Goal: Transaction & Acquisition: Download file/media

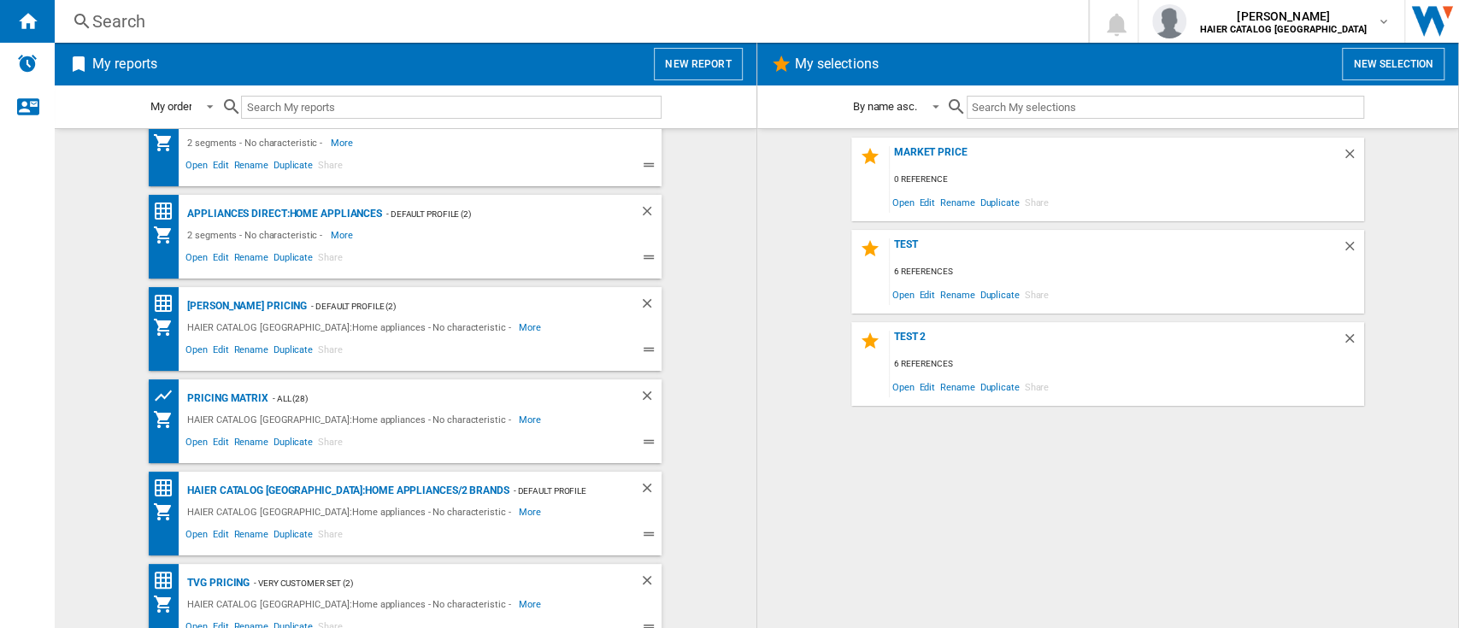
scroll to position [55, 0]
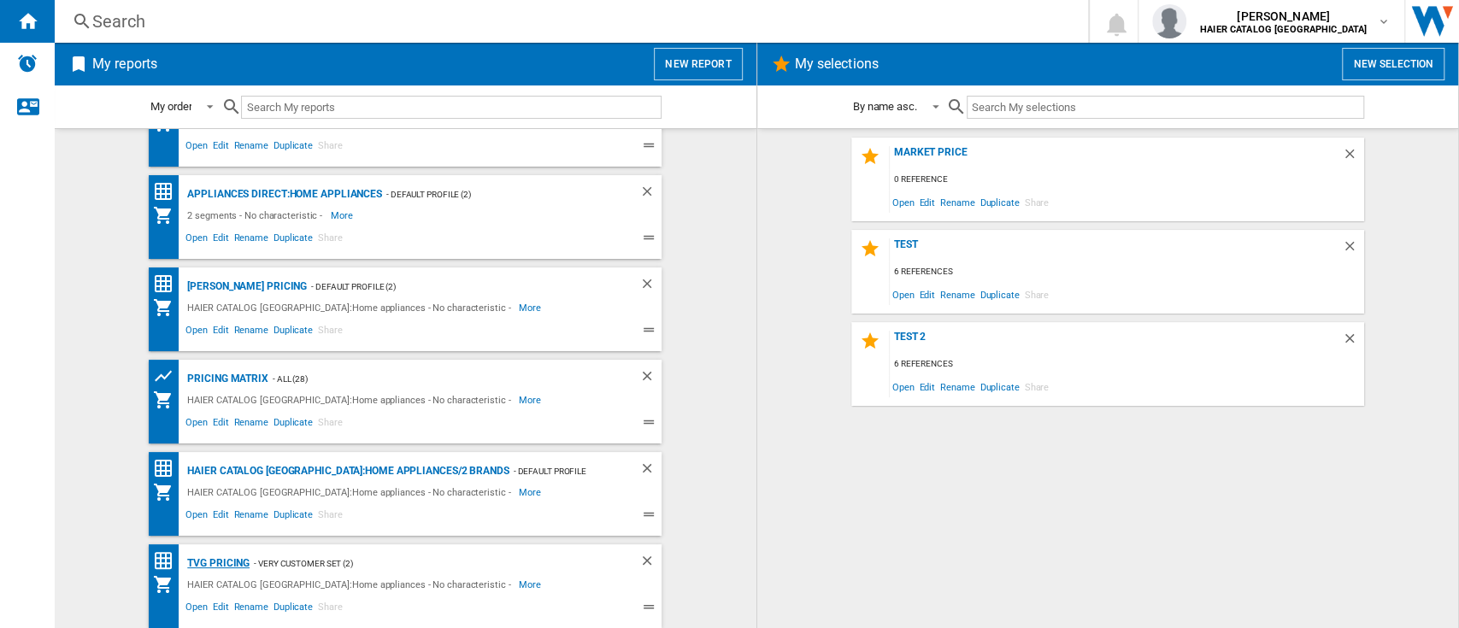
click at [224, 555] on div "TVG Pricing" at bounding box center [216, 563] width 67 height 21
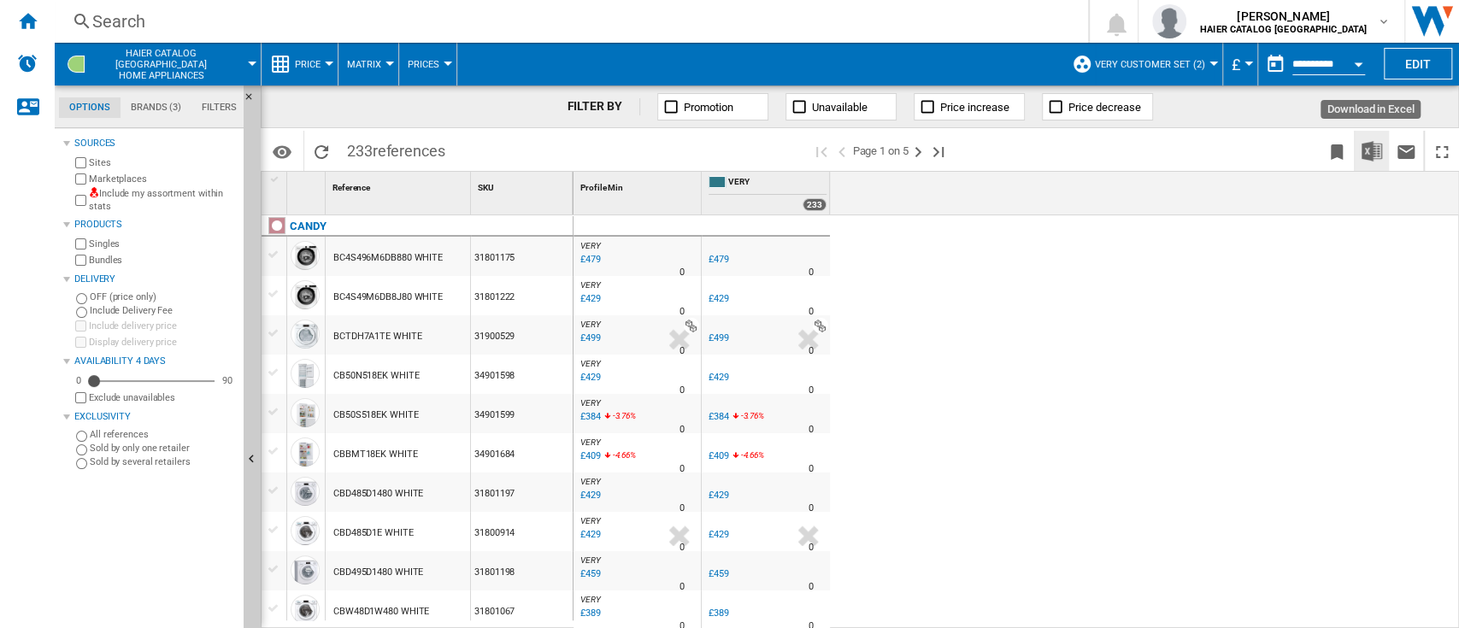
click at [1371, 151] on img "Download in Excel" at bounding box center [1371, 151] width 21 height 21
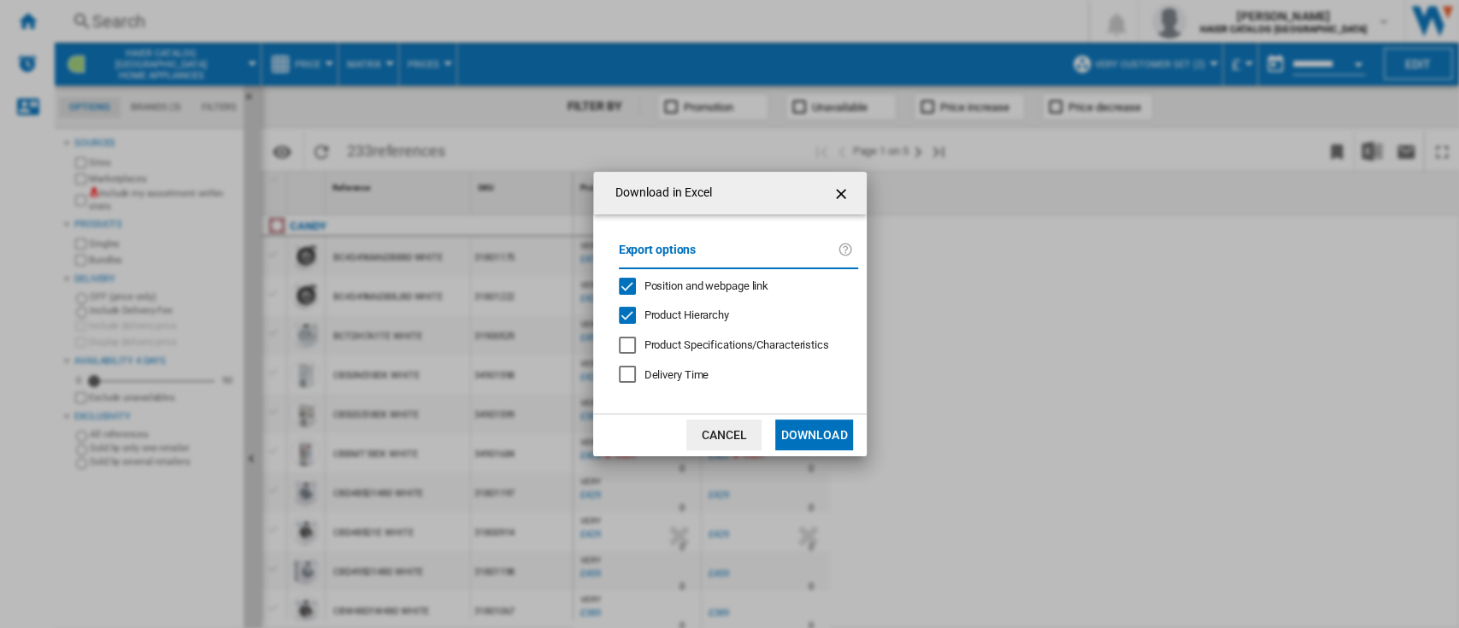
click at [837, 409] on md-dialog-content "Export options Position and webpage link Product Hierarchy Product Specificatio…" at bounding box center [729, 313] width 273 height 199
click at [827, 427] on button "Download" at bounding box center [813, 435] width 77 height 31
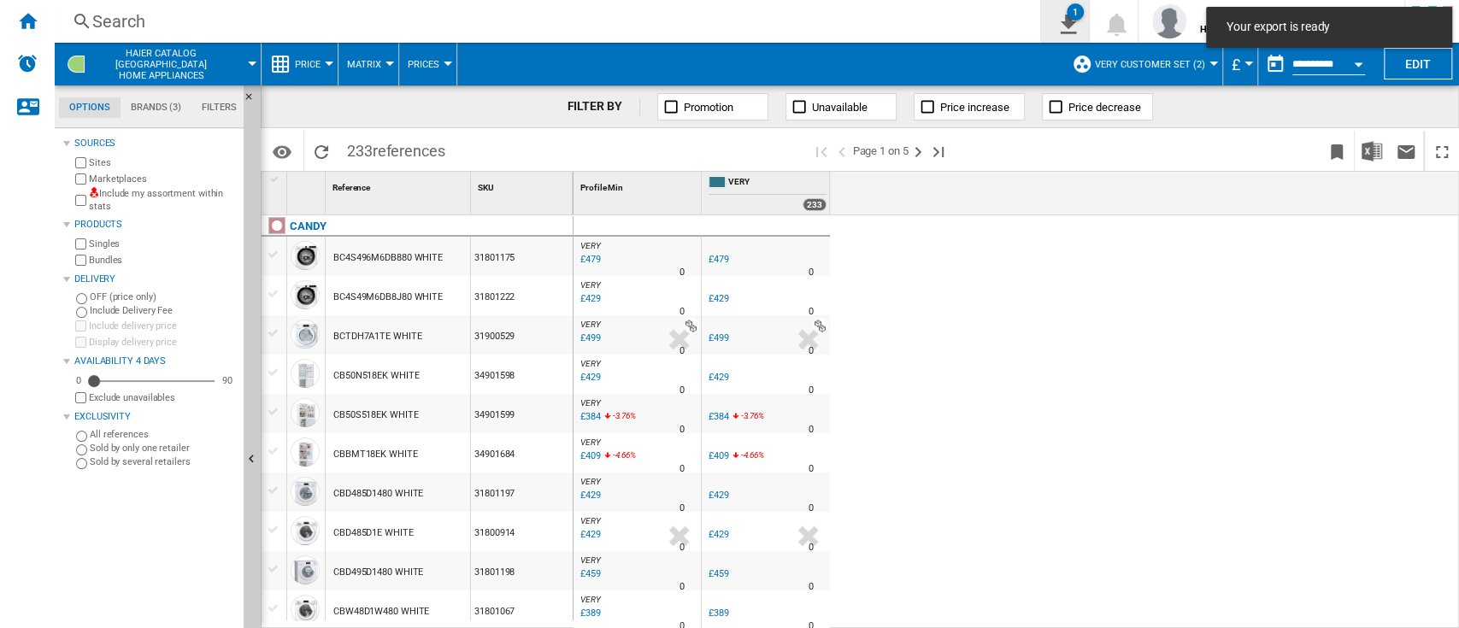
click at [1075, 19] on ng-md-icon "1\a export" at bounding box center [1064, 21] width 21 height 21
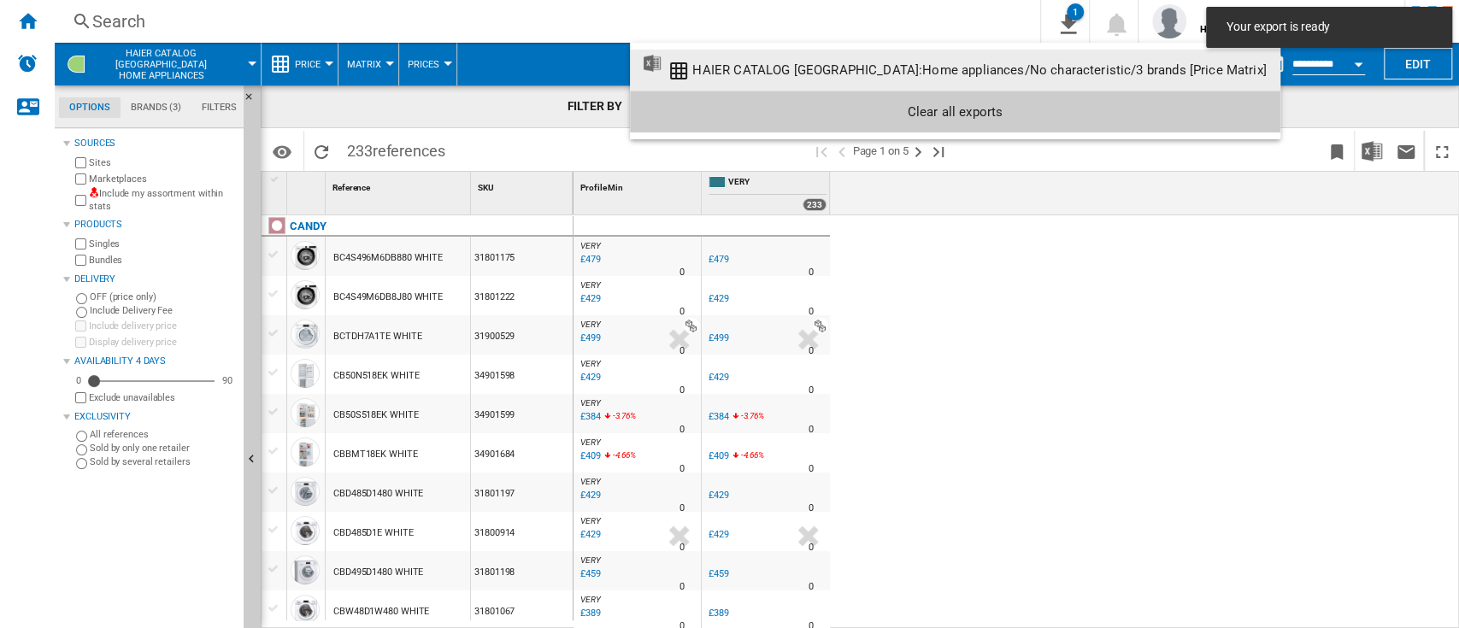
click at [891, 68] on div "HAIER CATALOG [GEOGRAPHIC_DATA]:Home appliances/No characteristic/3 brands [Pri…" at bounding box center [978, 69] width 573 height 15
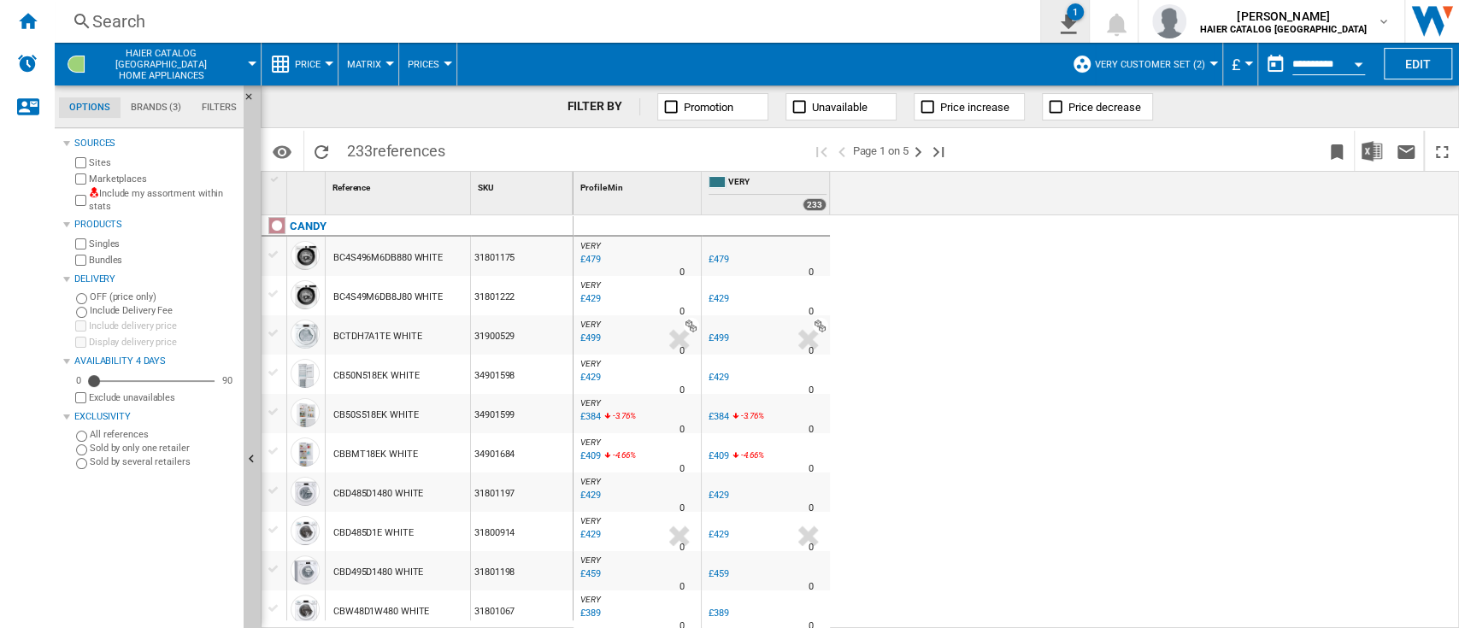
click at [1084, 15] on div "1" at bounding box center [1074, 11] width 17 height 17
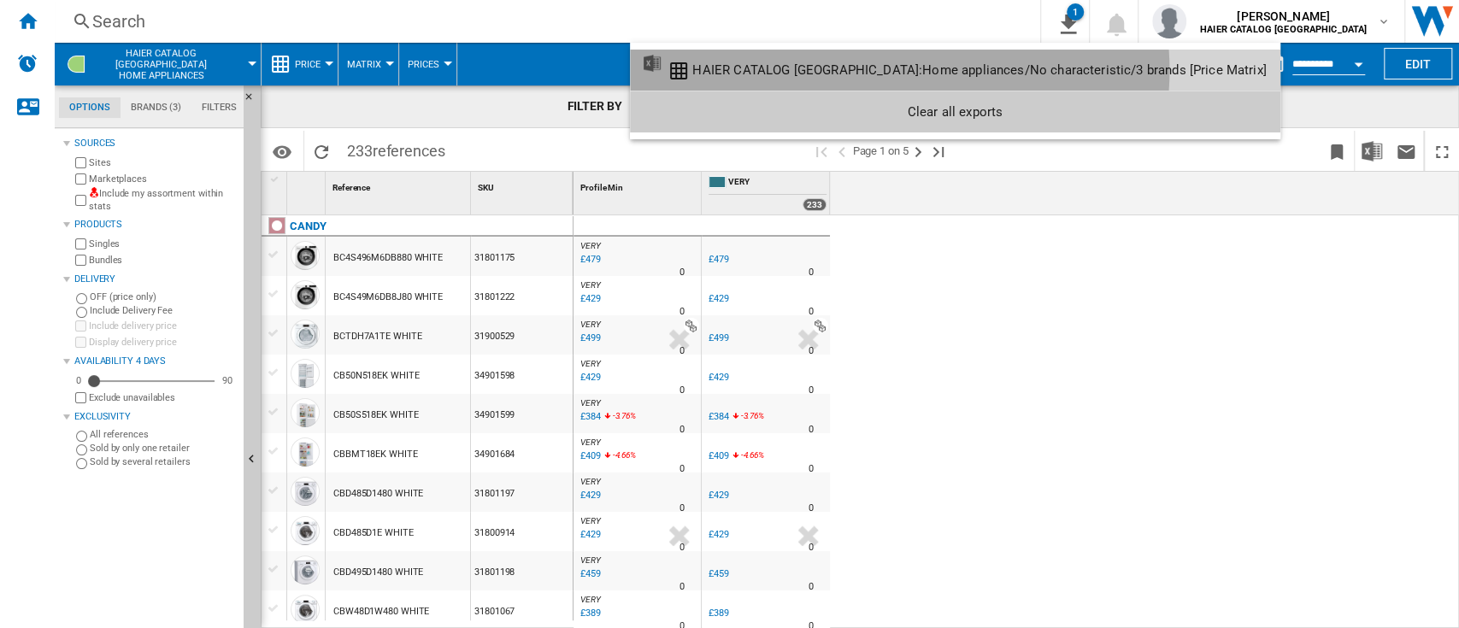
click at [875, 70] on div "HAIER CATALOG [GEOGRAPHIC_DATA]:Home appliances/No characteristic/3 brands [Pri…" at bounding box center [978, 69] width 573 height 15
